Goal: Task Accomplishment & Management: Complete application form

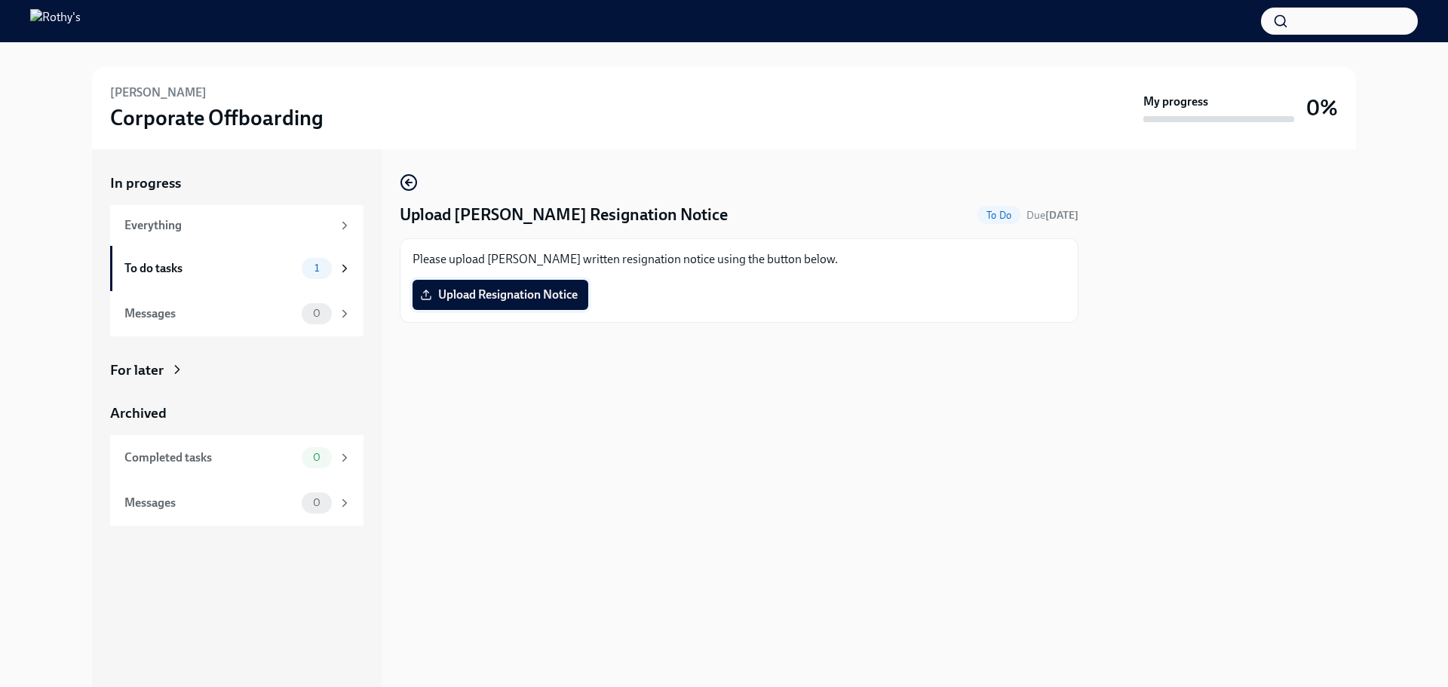
click at [495, 303] on label "Upload Resignation Notice" at bounding box center [500, 295] width 176 height 30
click at [0, 0] on input "Upload Resignation Notice" at bounding box center [0, 0] width 0 height 0
click at [480, 293] on span "Upload Resignation Notice" at bounding box center [500, 294] width 155 height 15
click at [0, 0] on input "Upload Resignation Notice" at bounding box center [0, 0] width 0 height 0
click at [522, 290] on span "Formal Resignation Notice - [PERSON_NAME].pdf" at bounding box center [563, 294] width 280 height 15
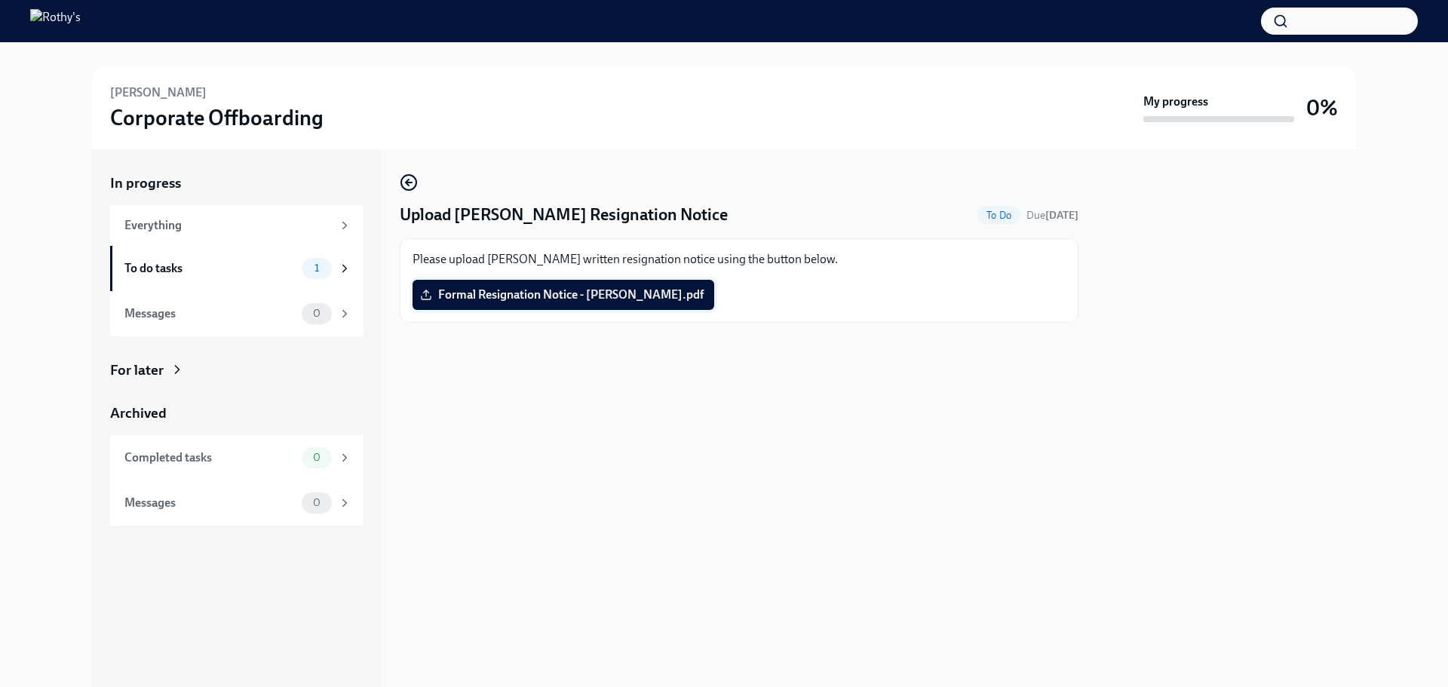
click at [0, 0] on input "Formal Resignation Notice - [PERSON_NAME].pdf" at bounding box center [0, 0] width 0 height 0
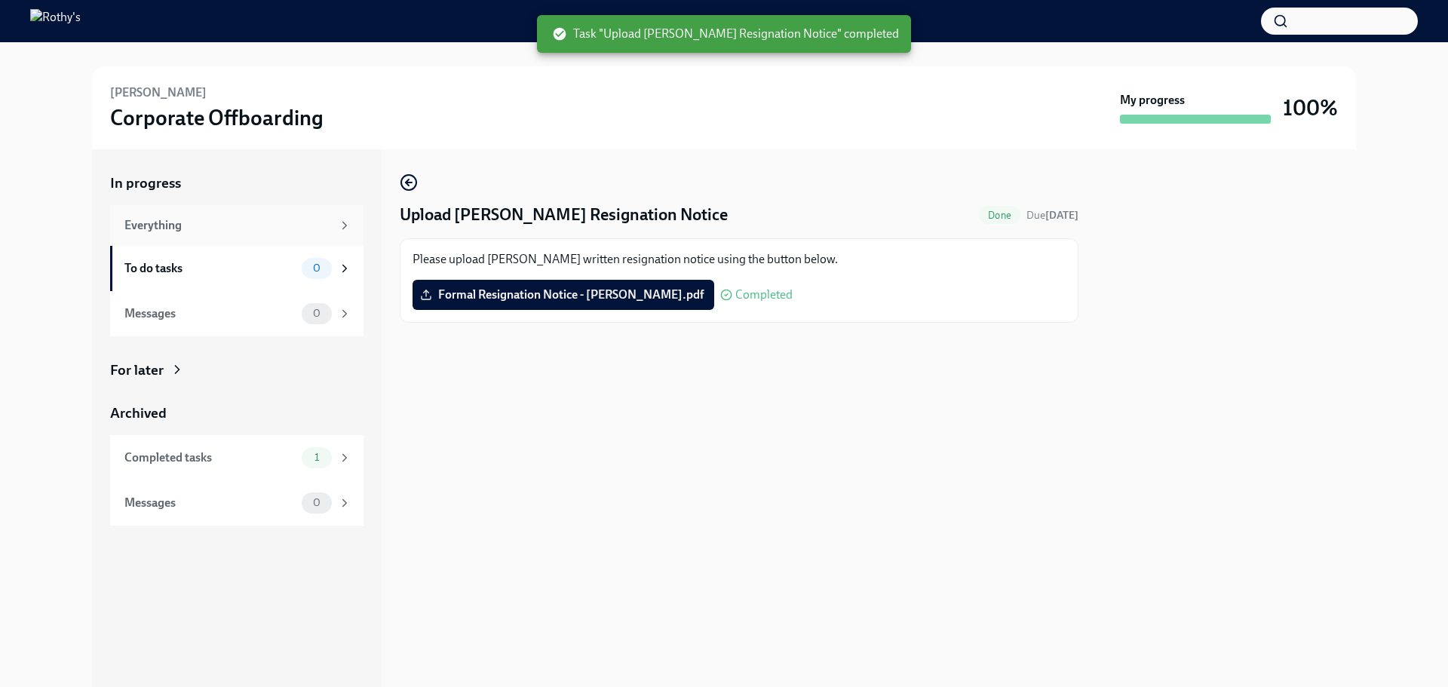
click at [190, 225] on div "Everything" at bounding box center [227, 225] width 207 height 17
